Goal: Communication & Community: Answer question/provide support

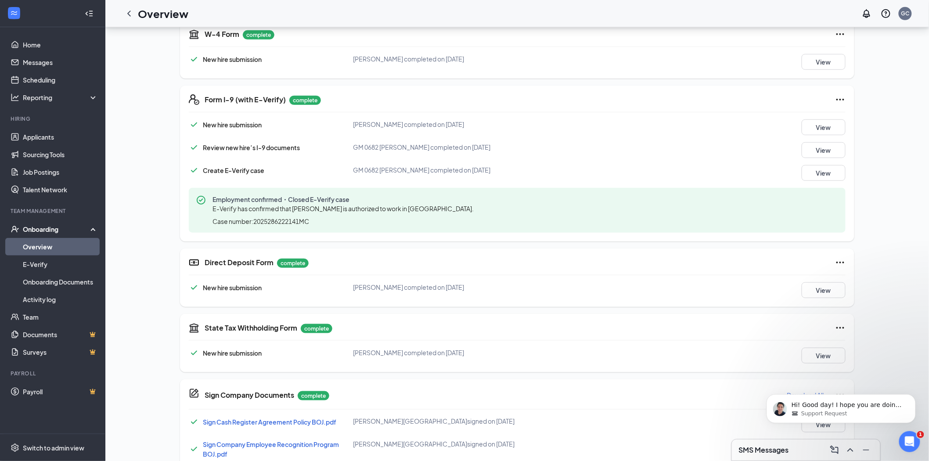
scroll to position [195, 0]
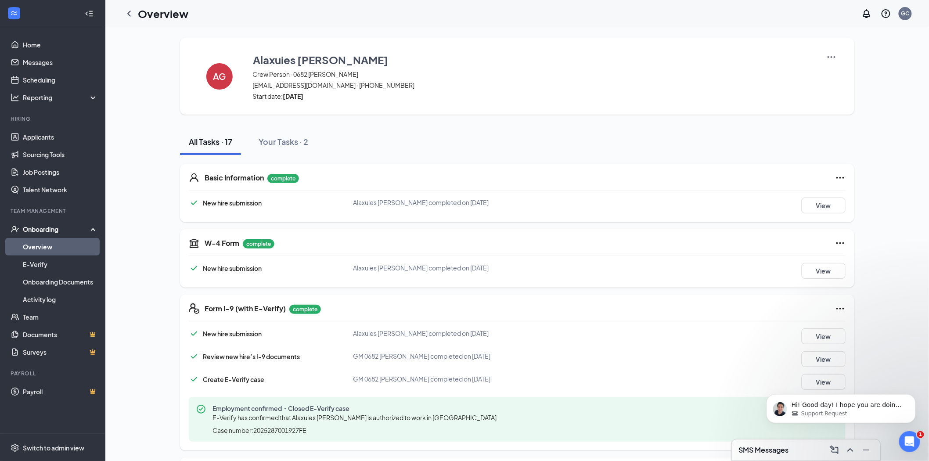
click at [44, 242] on link "Overview" at bounding box center [60, 247] width 75 height 18
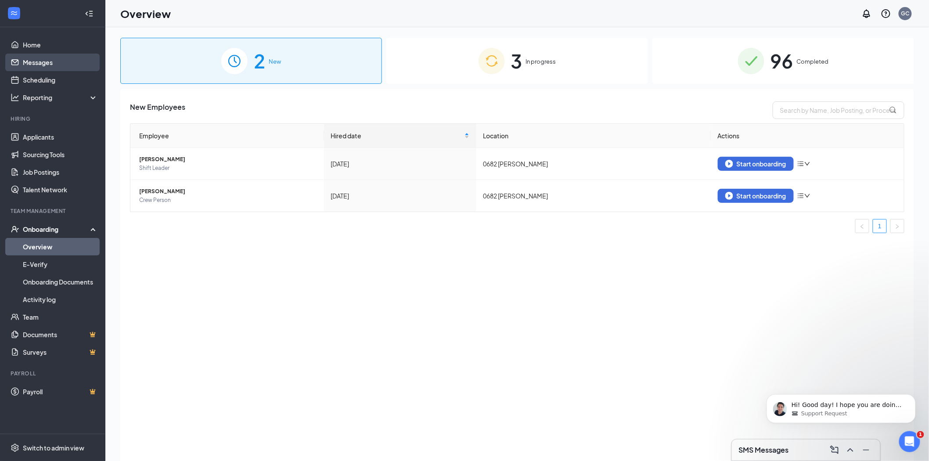
click at [41, 62] on link "Messages" at bounding box center [60, 63] width 75 height 18
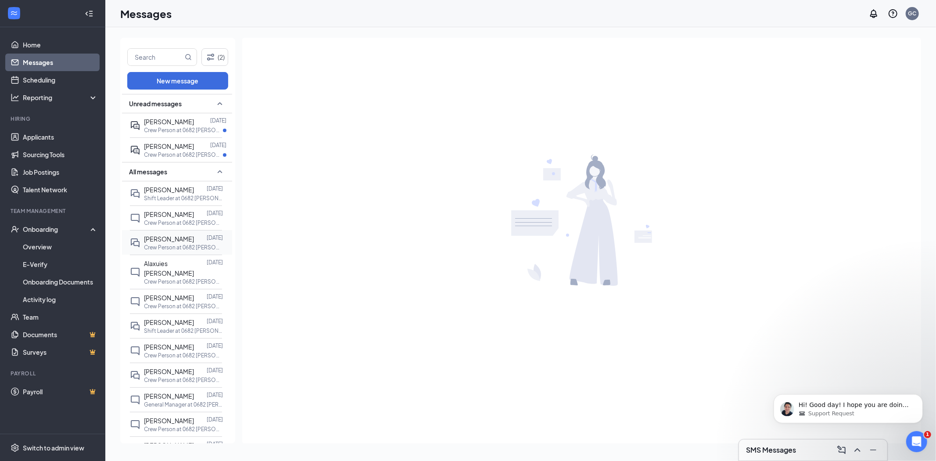
click at [174, 244] on div "[PERSON_NAME]" at bounding box center [169, 239] width 50 height 10
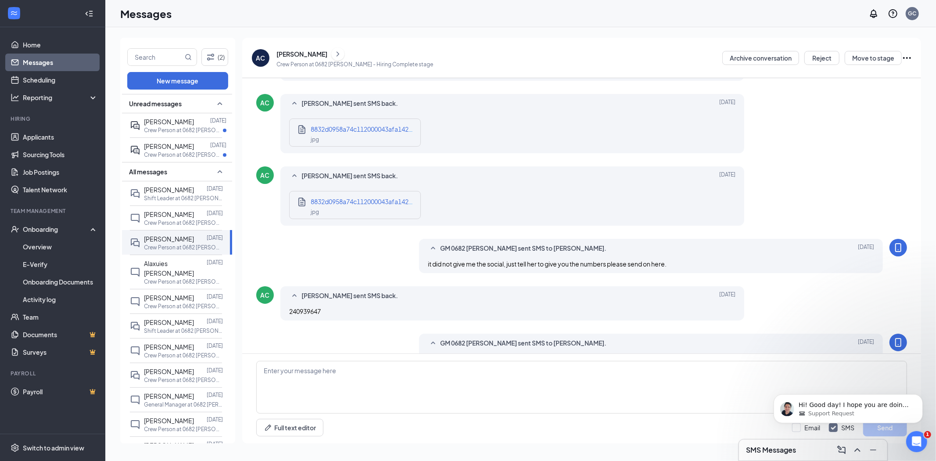
scroll to position [302, 0]
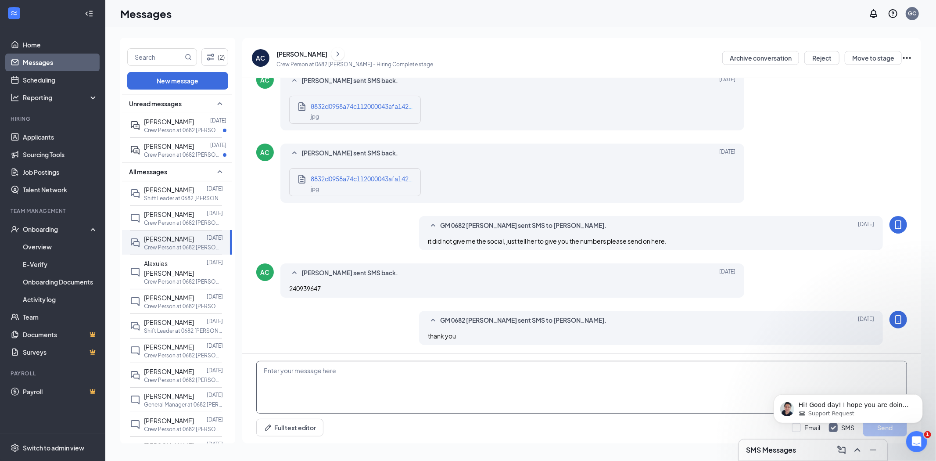
click at [300, 377] on textarea at bounding box center [581, 387] width 651 height 53
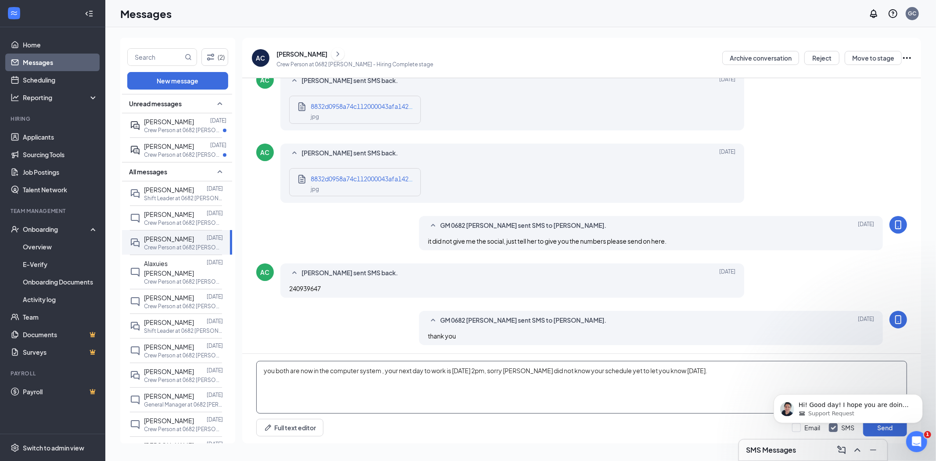
type textarea "you both are now in the computer system , your next day to work is tomorrow 2pm…"
click at [873, 429] on body "Hi! Good day! I hope you are doing well today. I just want to check in and ask …" at bounding box center [848, 406] width 169 height 54
click at [918, 397] on icon "Dismiss notification" at bounding box center [920, 396] width 5 height 5
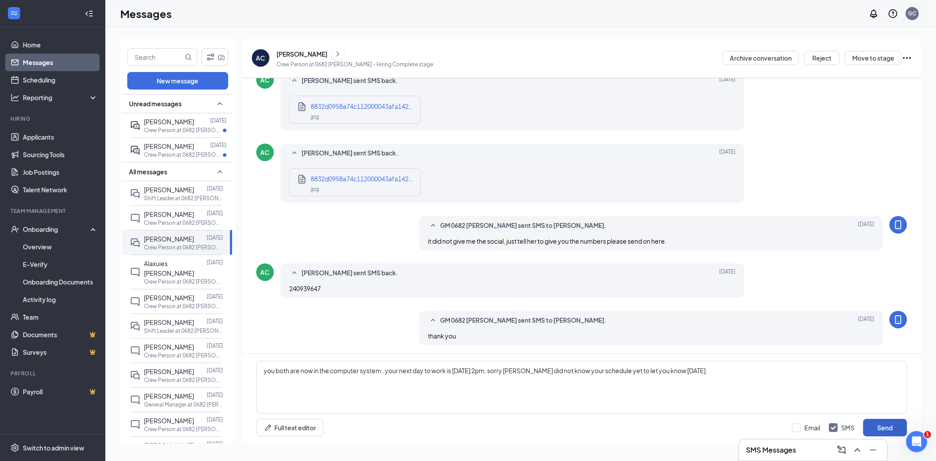
click at [878, 424] on button "Send" at bounding box center [885, 428] width 44 height 18
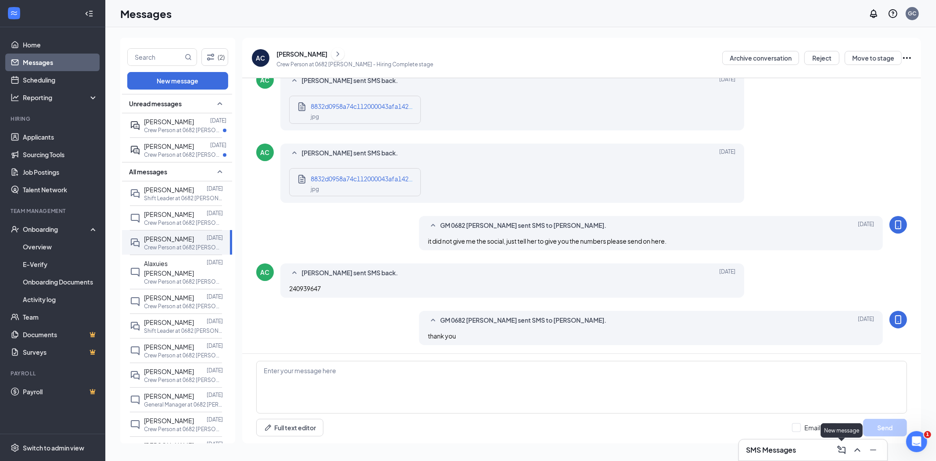
scroll to position [349, 0]
